Goal: Task Accomplishment & Management: Complete application form

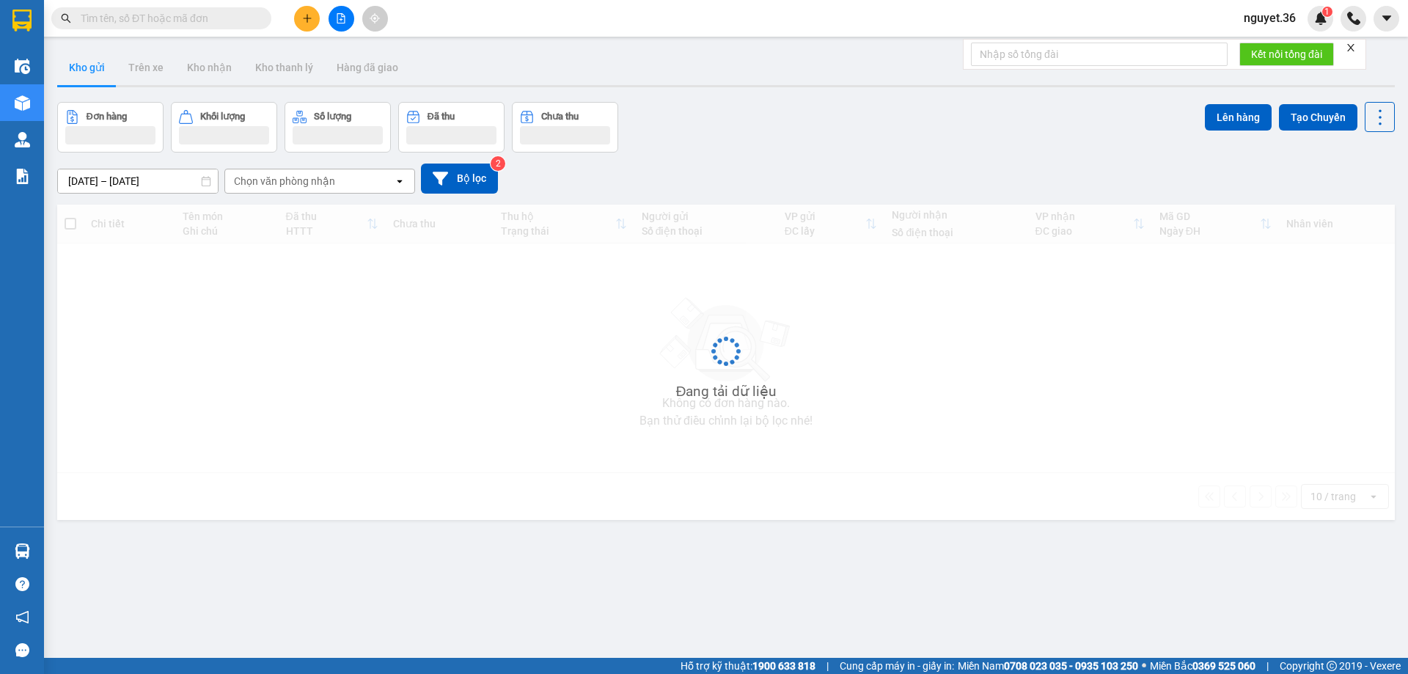
click at [303, 22] on icon "plus" at bounding box center [307, 18] width 10 height 10
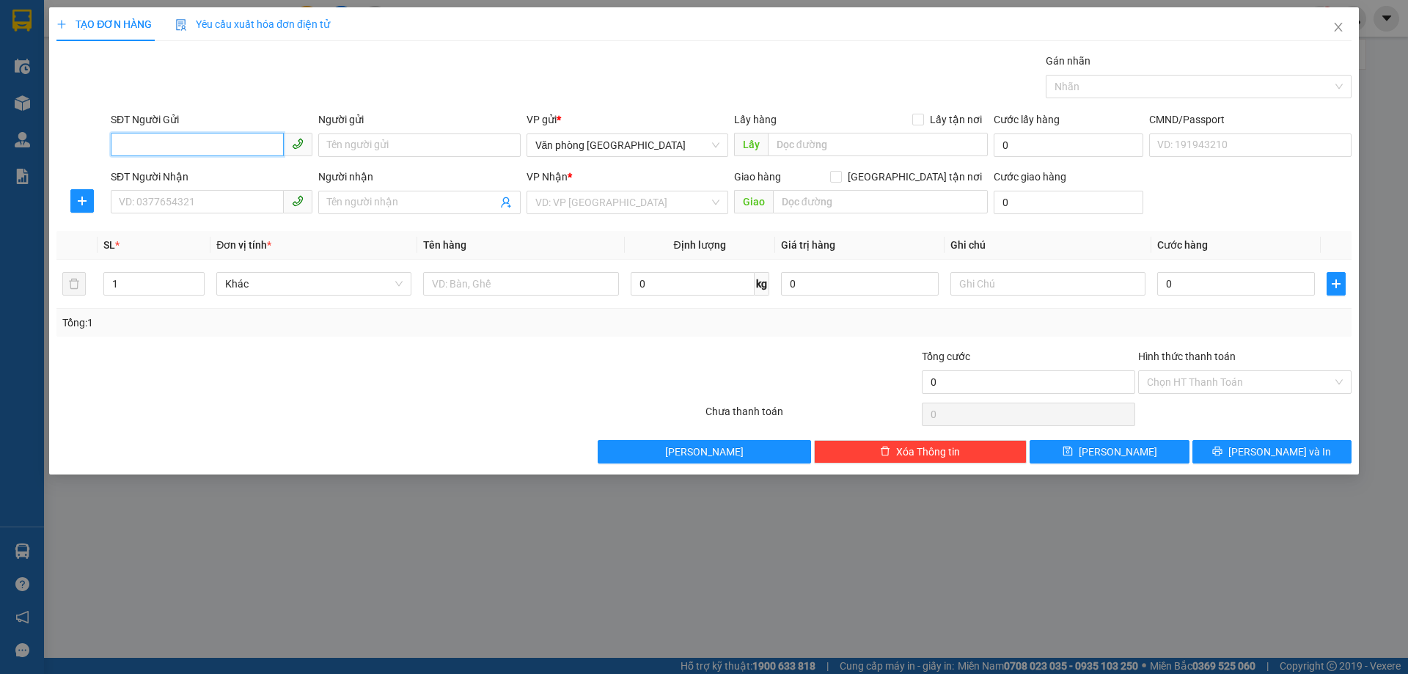
click at [208, 143] on input "SĐT Người Gửi" at bounding box center [197, 144] width 173 height 23
type input "0944144815"
click at [343, 142] on input "Người gửi" at bounding box center [419, 144] width 202 height 23
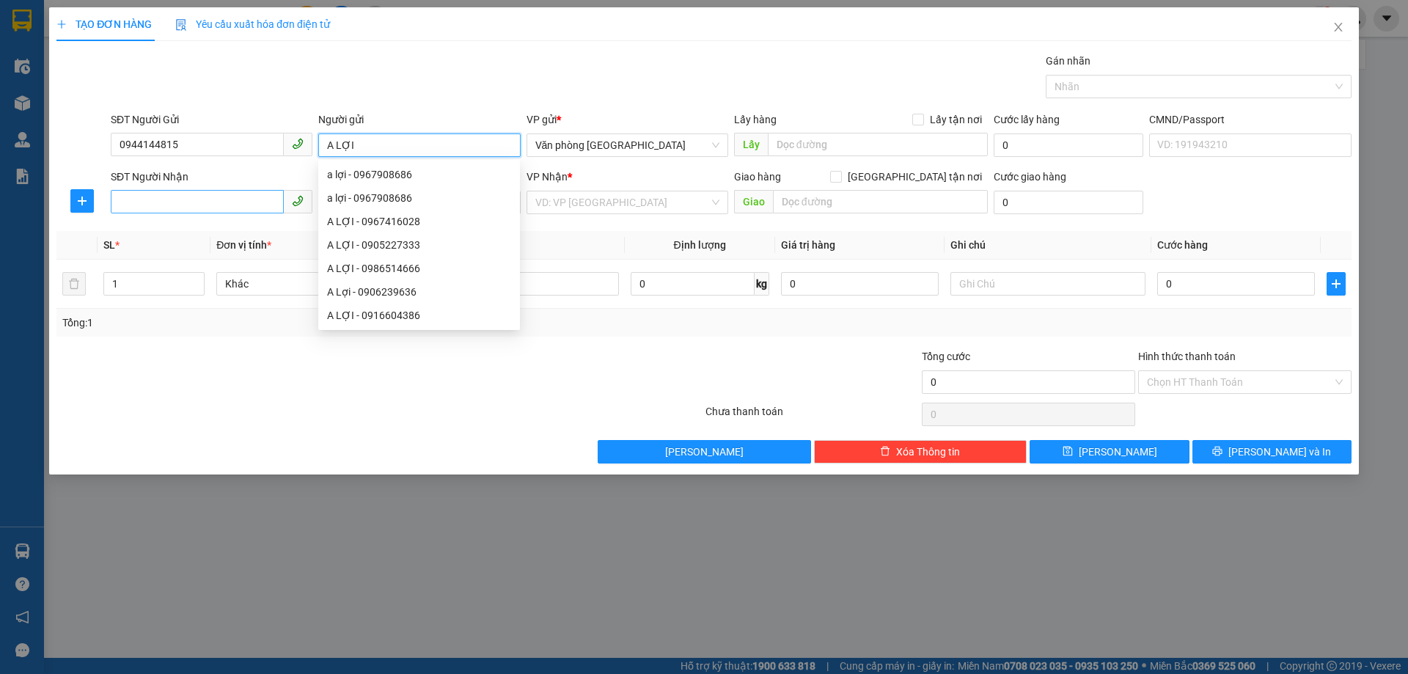
type input "A LỢI"
click at [177, 191] on input "SĐT Người Nhận" at bounding box center [197, 201] width 173 height 23
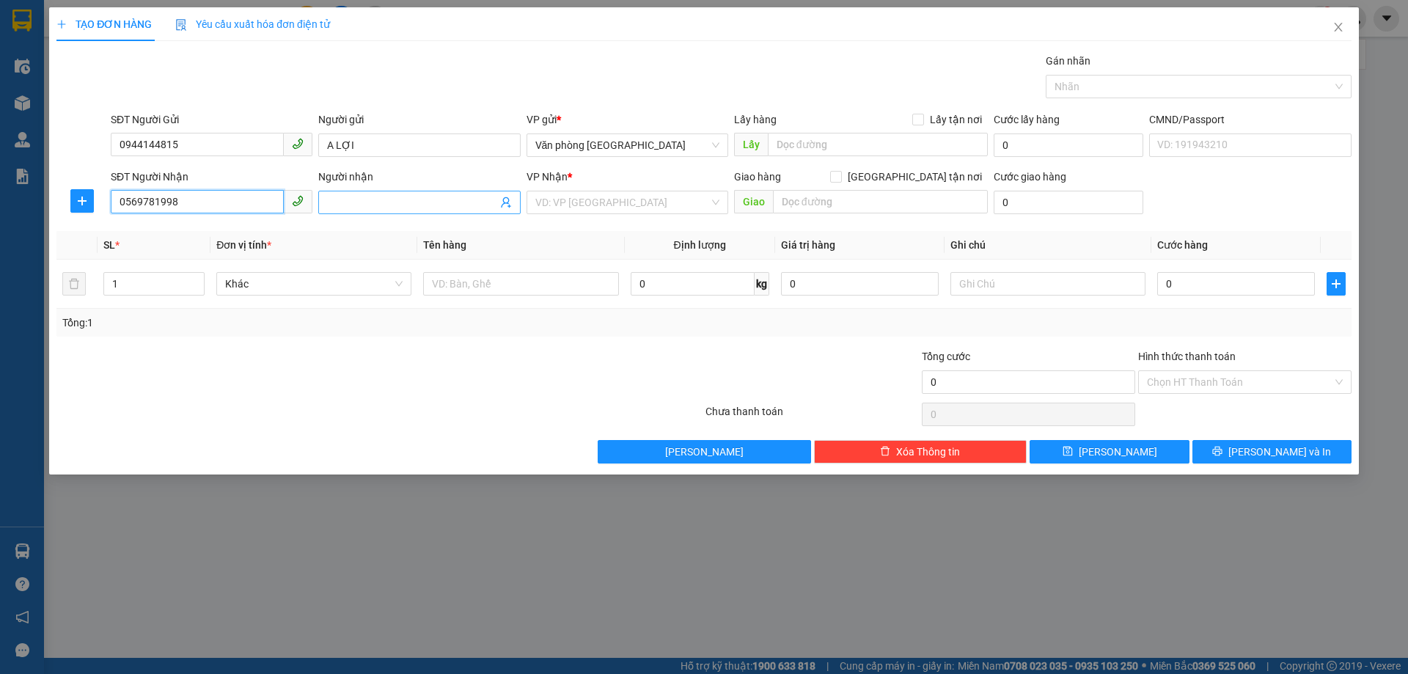
type input "0569781998"
click at [378, 200] on input "Người nhận" at bounding box center [411, 202] width 169 height 16
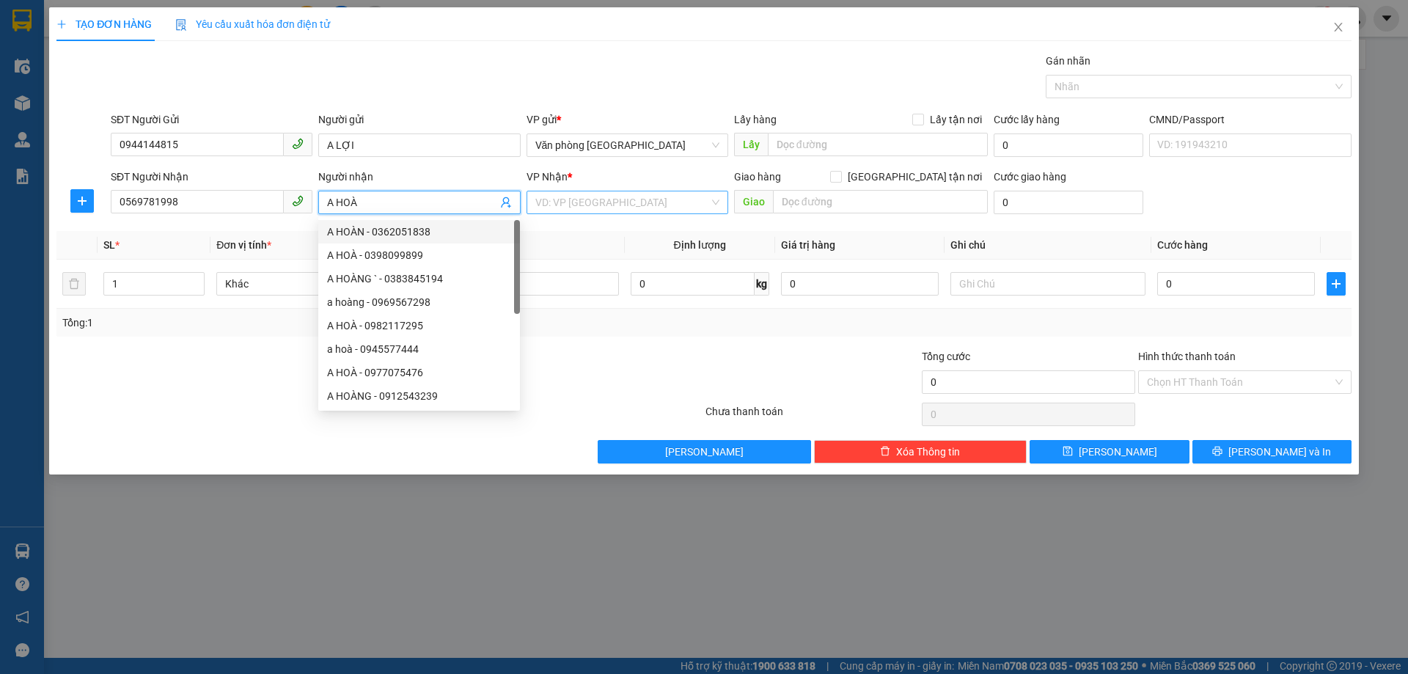
type input "A HOÀ"
click at [589, 208] on input "search" at bounding box center [622, 202] width 174 height 22
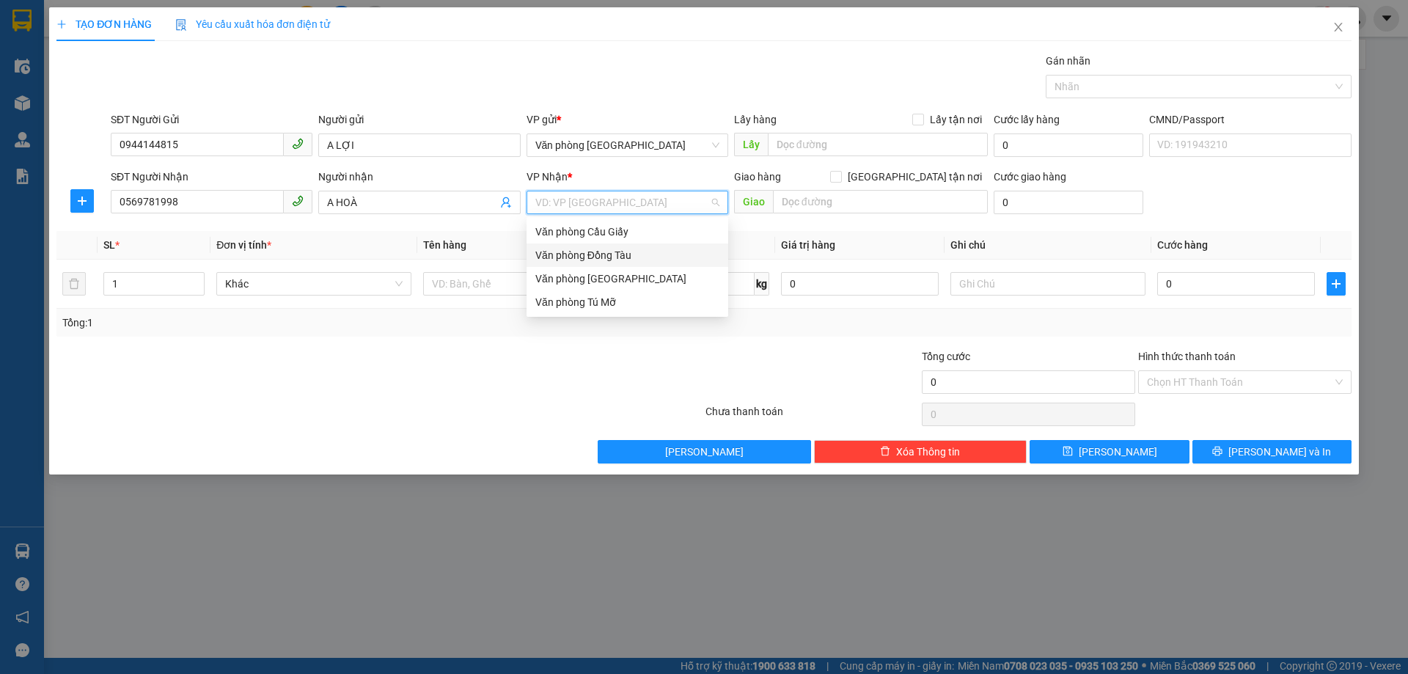
click at [612, 255] on div "Văn phòng Đồng Tàu" at bounding box center [627, 255] width 184 height 16
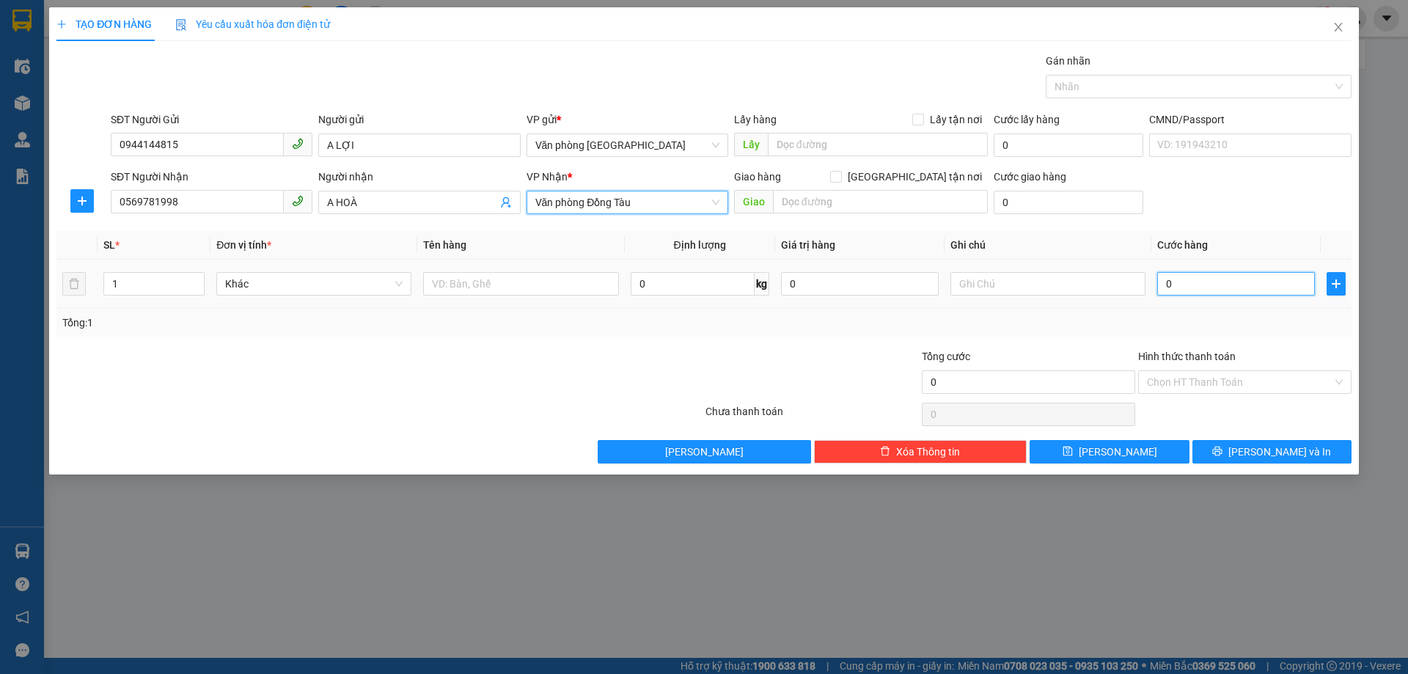
click at [1169, 290] on input "0" at bounding box center [1236, 283] width 158 height 23
type input "32"
type input "3"
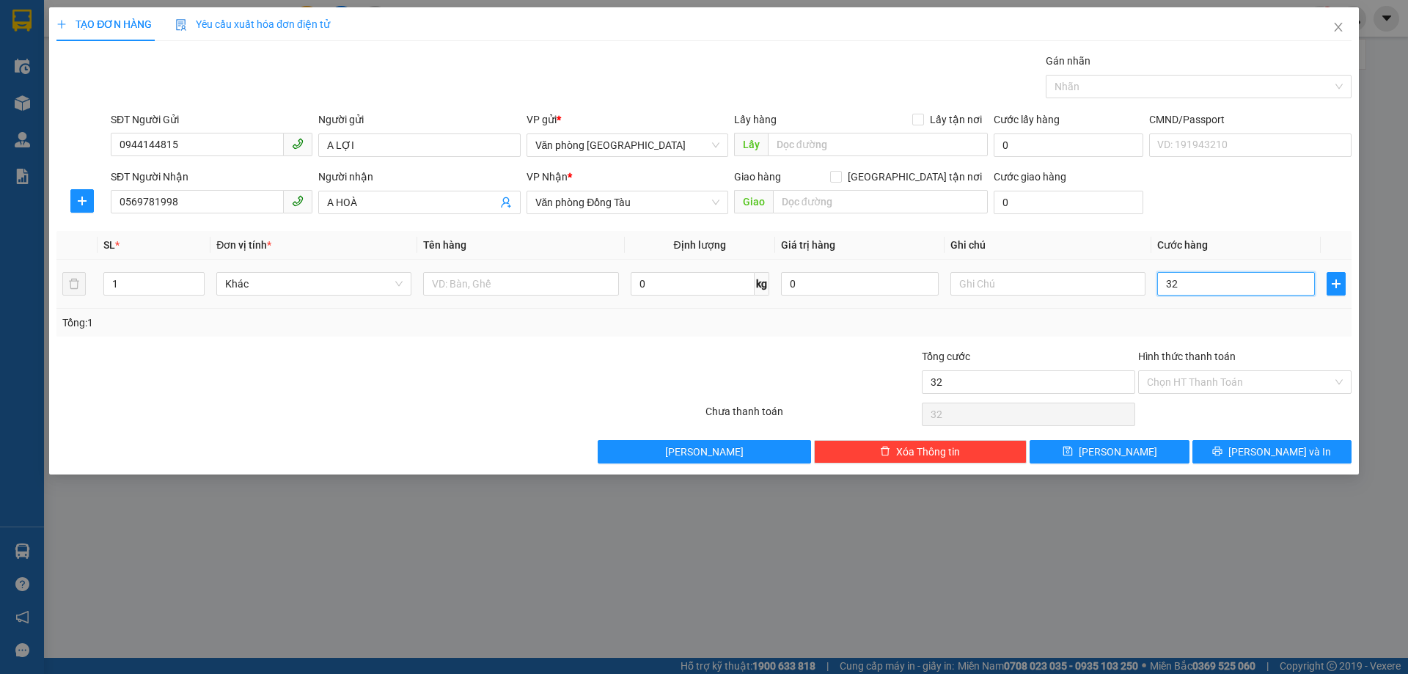
type input "3"
type input "30"
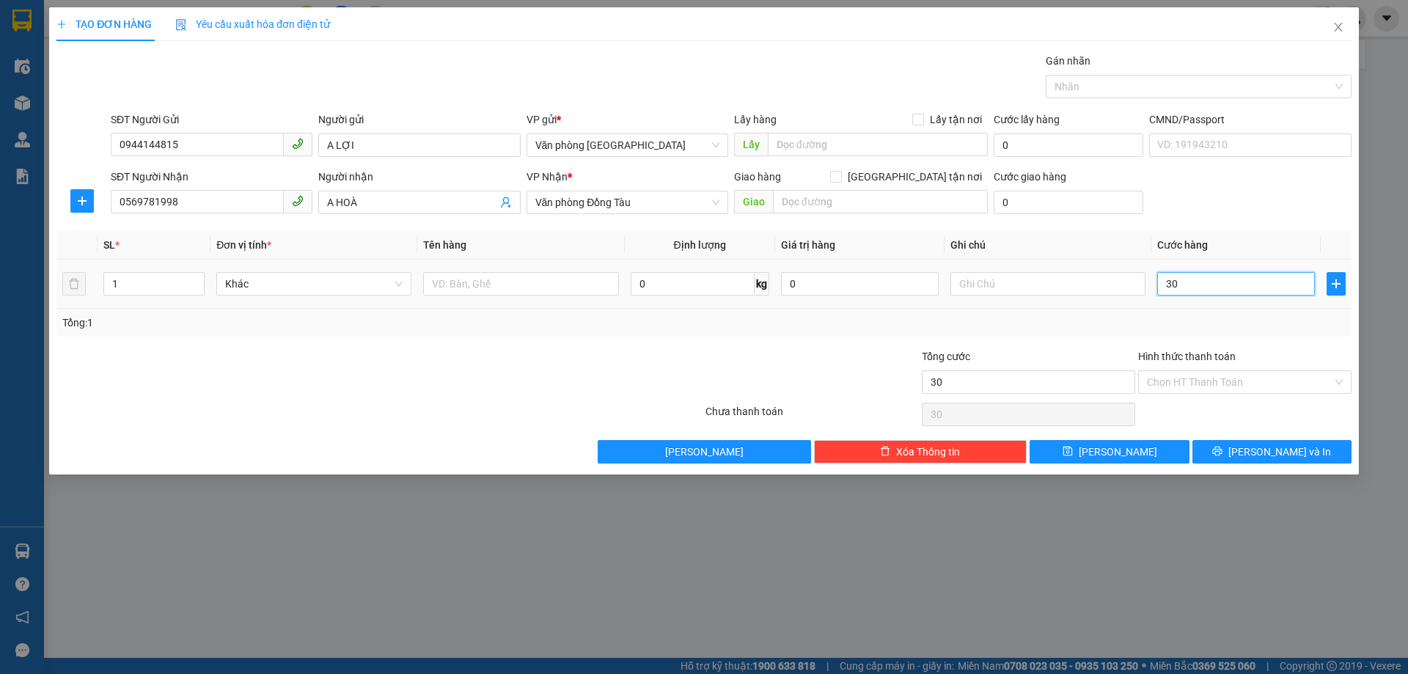
type input "300"
type input "3.000"
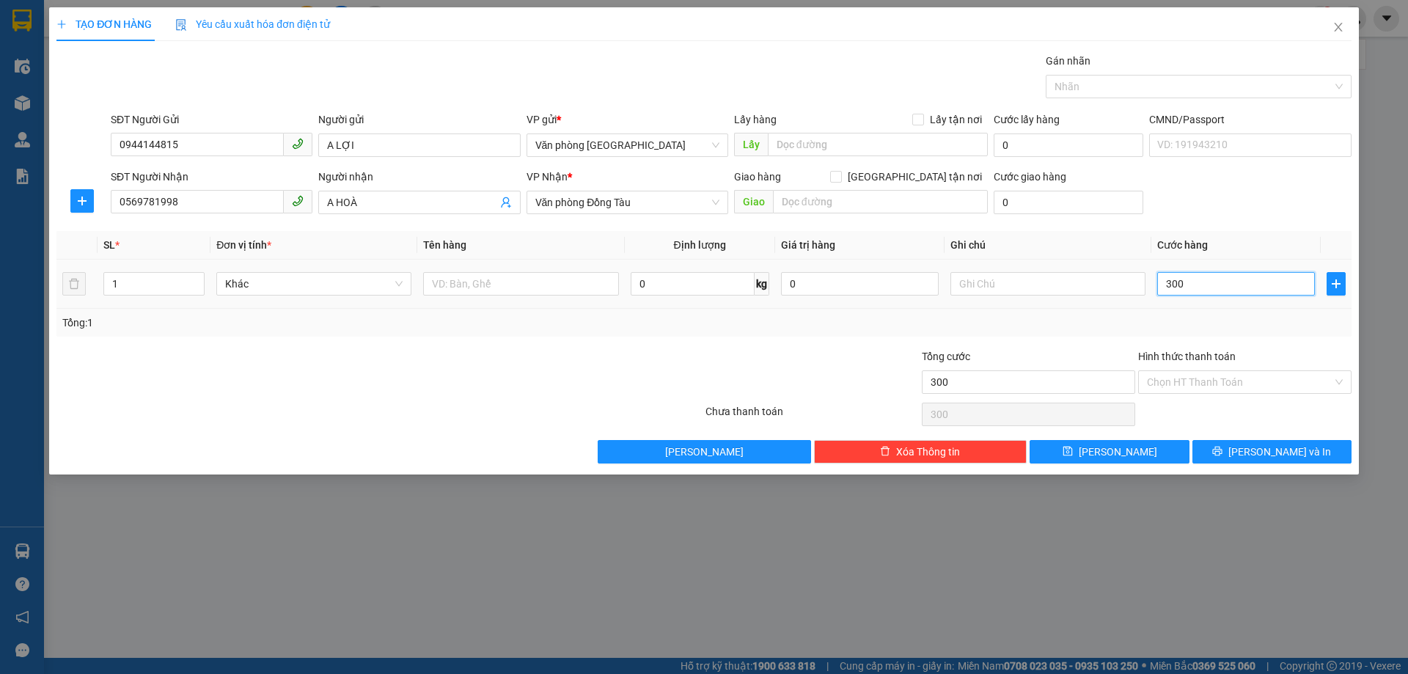
type input "3.000"
type input "30.000"
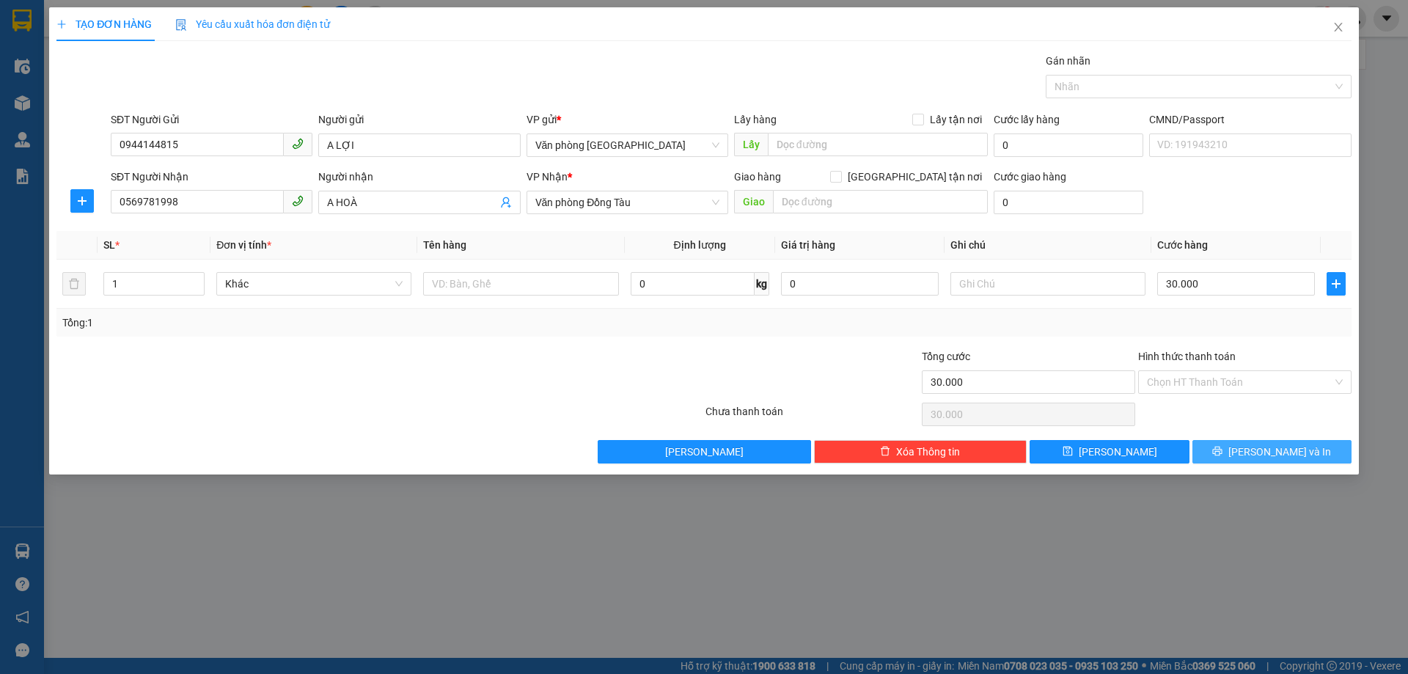
click at [1281, 447] on span "[PERSON_NAME] và In" at bounding box center [1279, 452] width 103 height 16
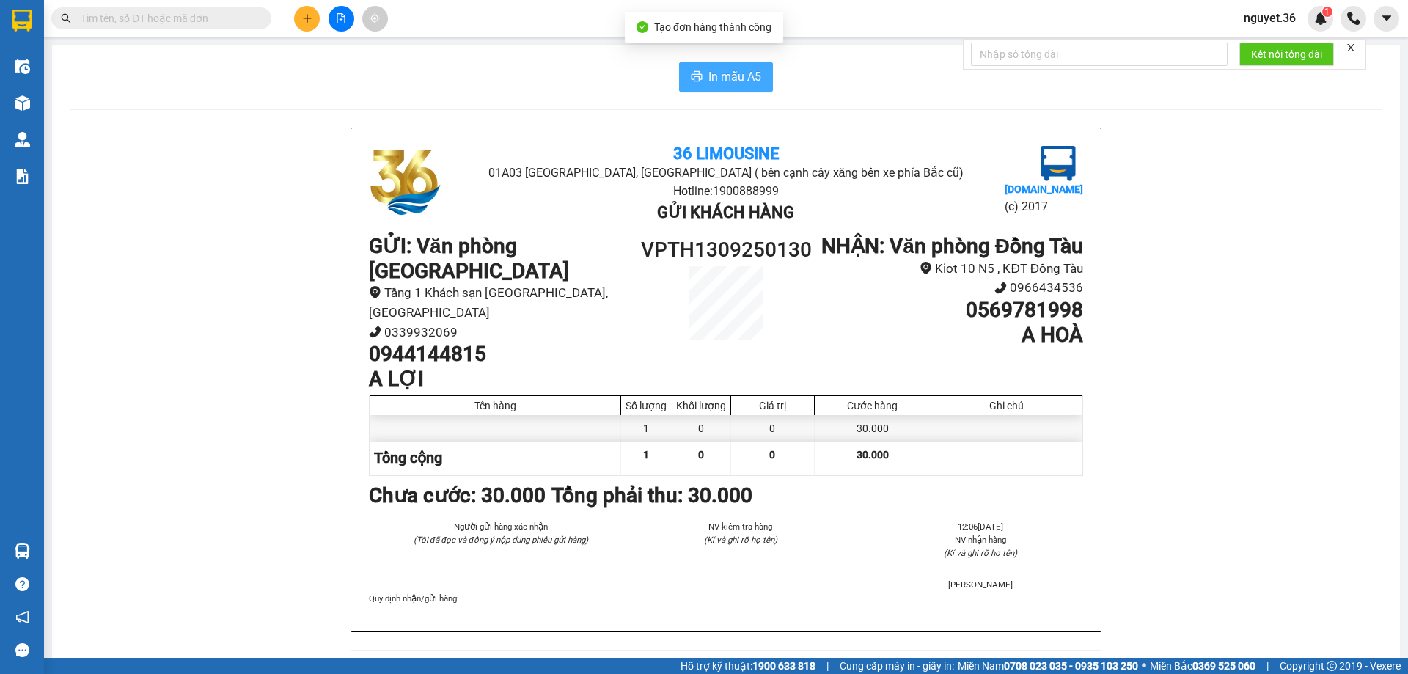
click at [719, 76] on span "In mẫu A5" at bounding box center [734, 76] width 53 height 18
